Goal: Task Accomplishment & Management: Understand process/instructions

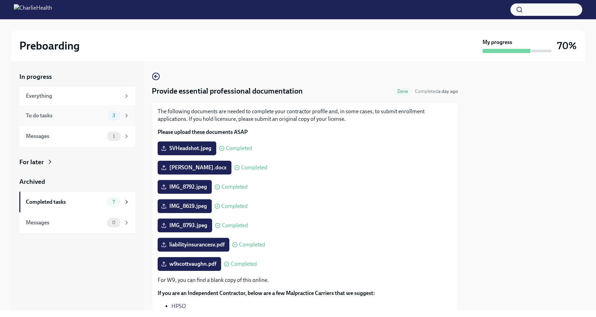
click at [102, 118] on div "To do tasks" at bounding box center [65, 116] width 78 height 8
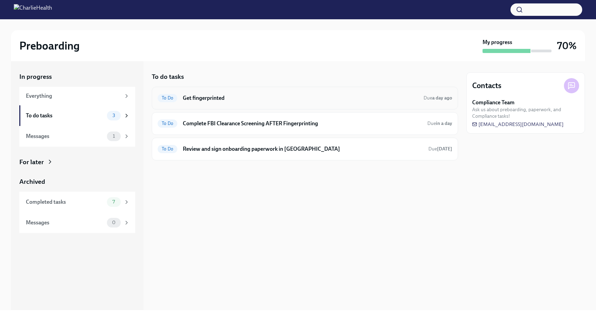
click at [172, 97] on span "To Do" at bounding box center [168, 97] width 20 height 5
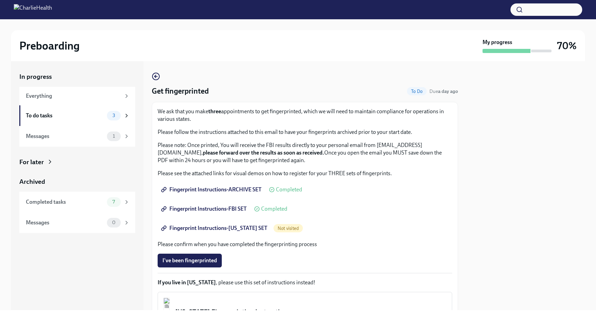
click at [226, 191] on span "Fingerprint Instructions-ARCHIVE SET" at bounding box center [211, 189] width 99 height 7
click at [205, 190] on span "Fingerprint Instructions-ARCHIVE SET" at bounding box center [211, 189] width 99 height 7
click at [220, 209] on span "Fingerprint Instructions-FBI SET" at bounding box center [204, 209] width 84 height 7
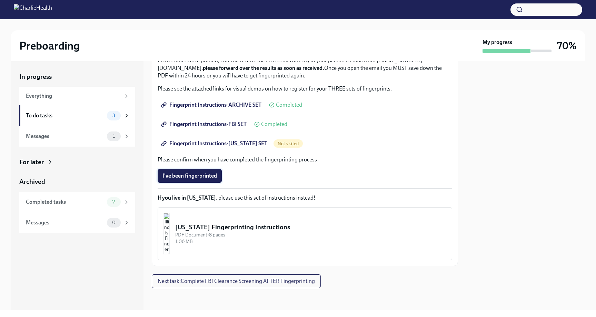
scroll to position [85, 0]
click at [245, 144] on span "Fingerprint Instructions-[US_STATE] SET" at bounding box center [214, 143] width 105 height 7
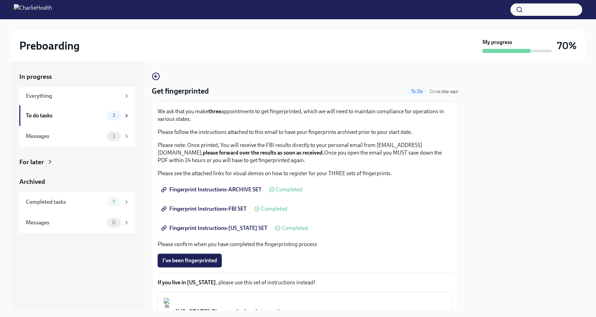
click at [223, 228] on span "Fingerprint Instructions-[US_STATE] SET" at bounding box center [214, 228] width 105 height 7
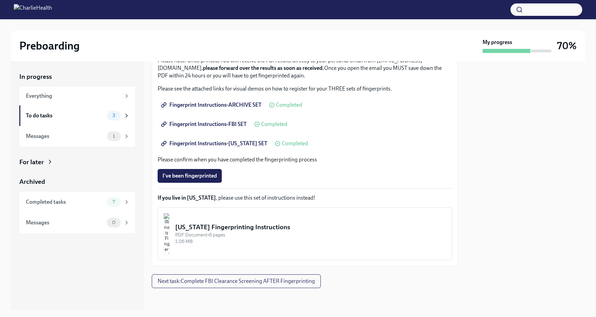
scroll to position [0, 0]
click at [195, 284] on span "Next task : Complete FBI Clearance Screening AFTER Fingerprinting" at bounding box center [236, 281] width 157 height 7
